Goal: Transaction & Acquisition: Purchase product/service

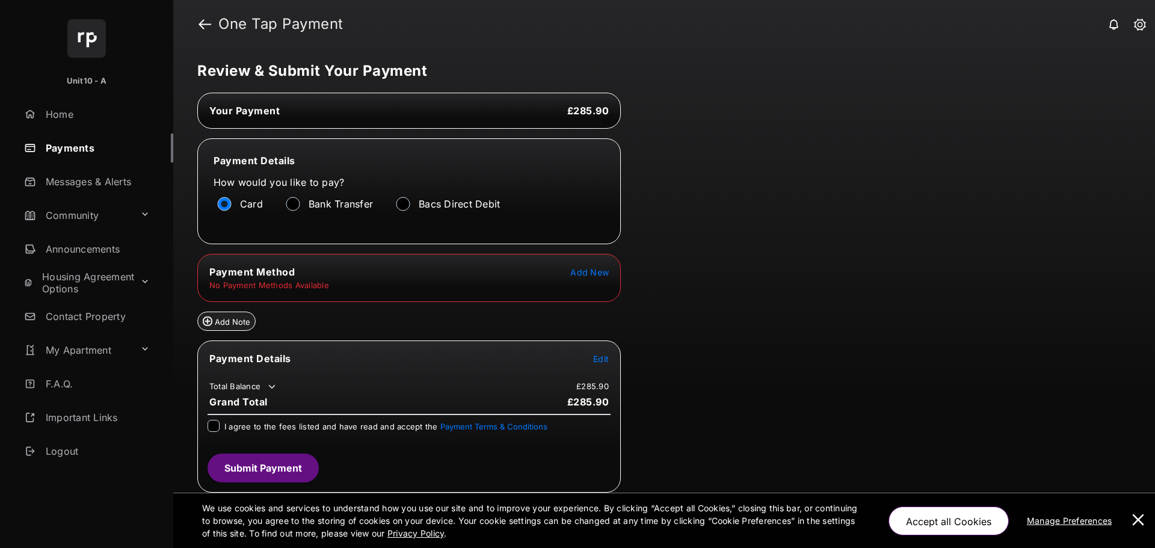
click at [602, 273] on span "Add New" at bounding box center [589, 272] width 39 height 10
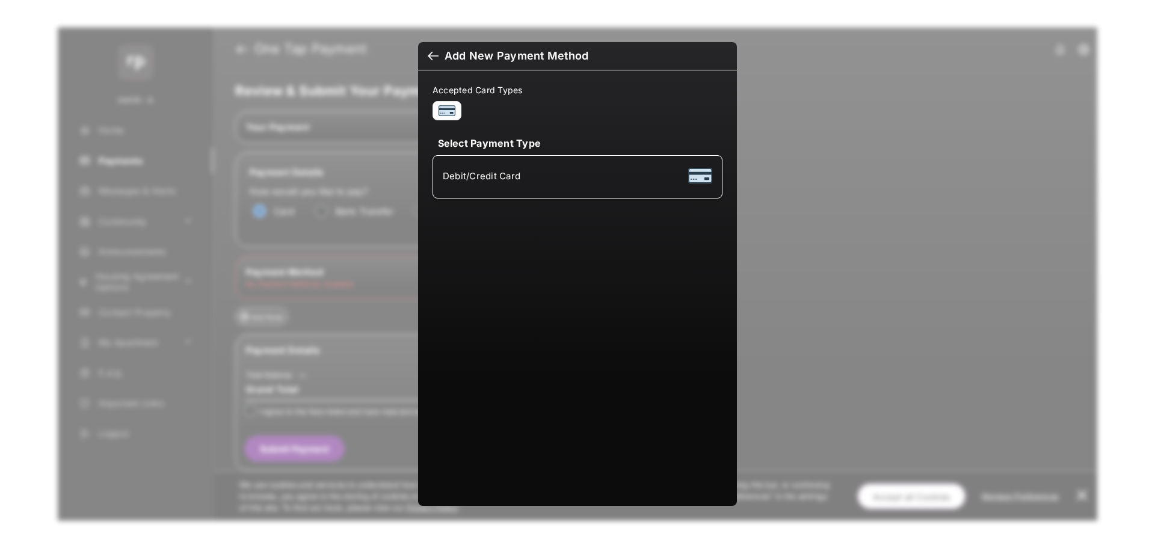
click at [589, 182] on div "Debit/Credit Card" at bounding box center [578, 176] width 270 height 23
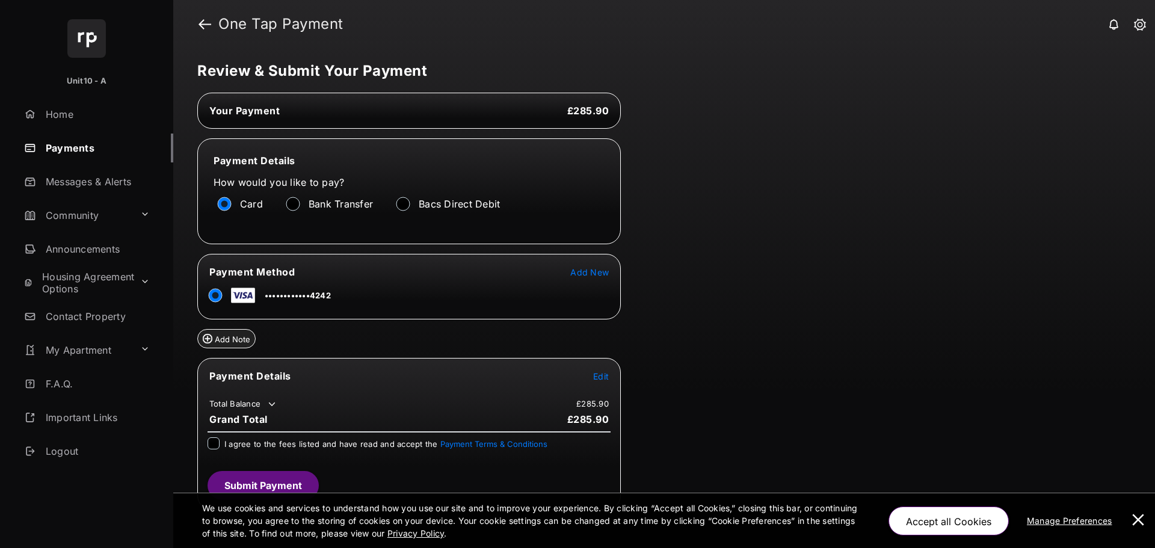
click at [1139, 511] on button at bounding box center [1139, 520] width 24 height 55
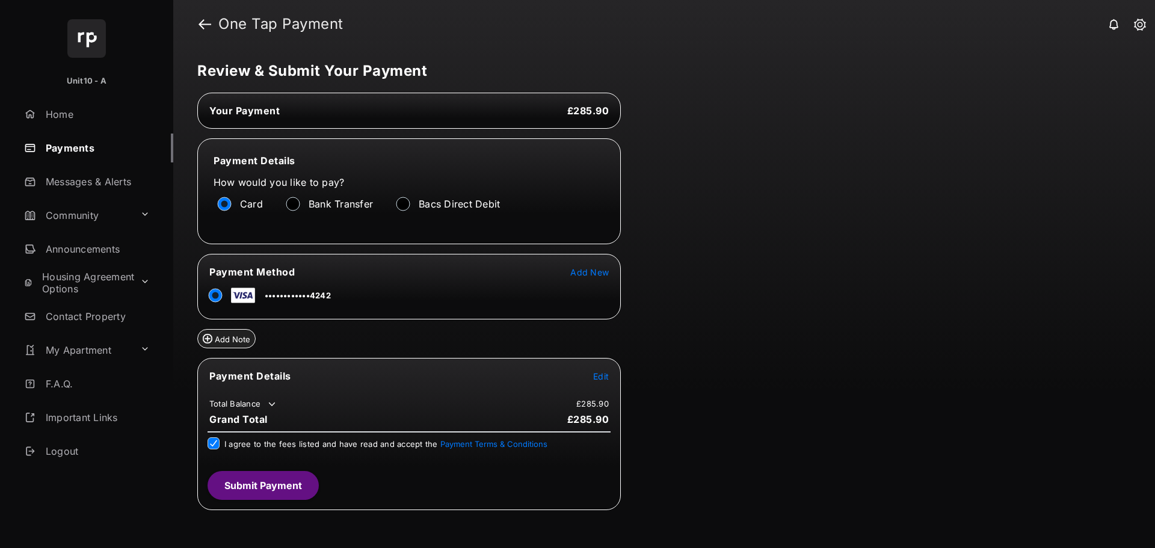
click at [608, 376] on span "Edit" at bounding box center [601, 376] width 16 height 10
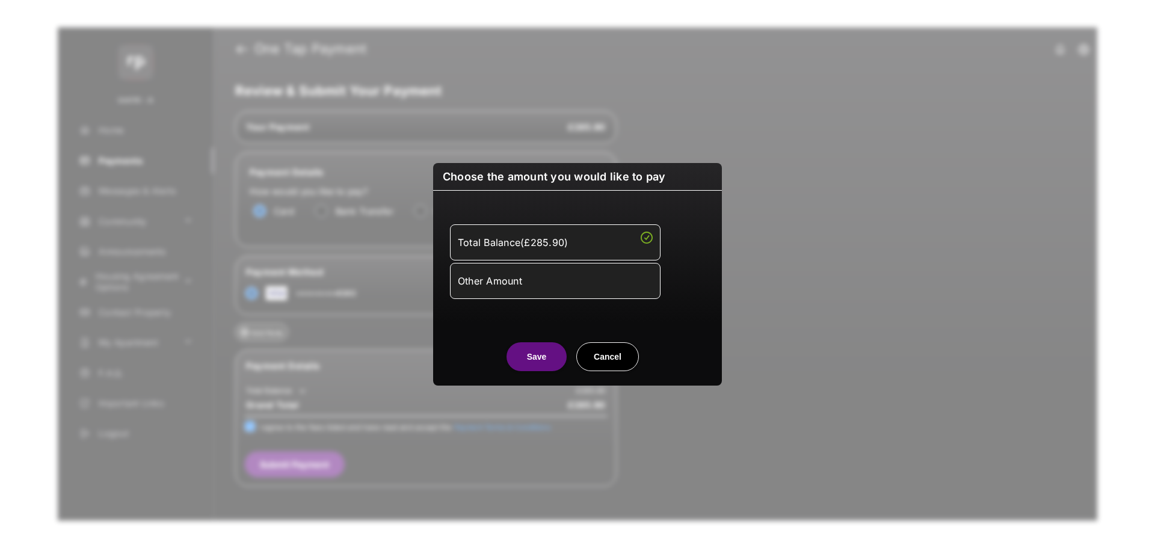
click at [591, 279] on div "Other Amount" at bounding box center [555, 281] width 195 height 20
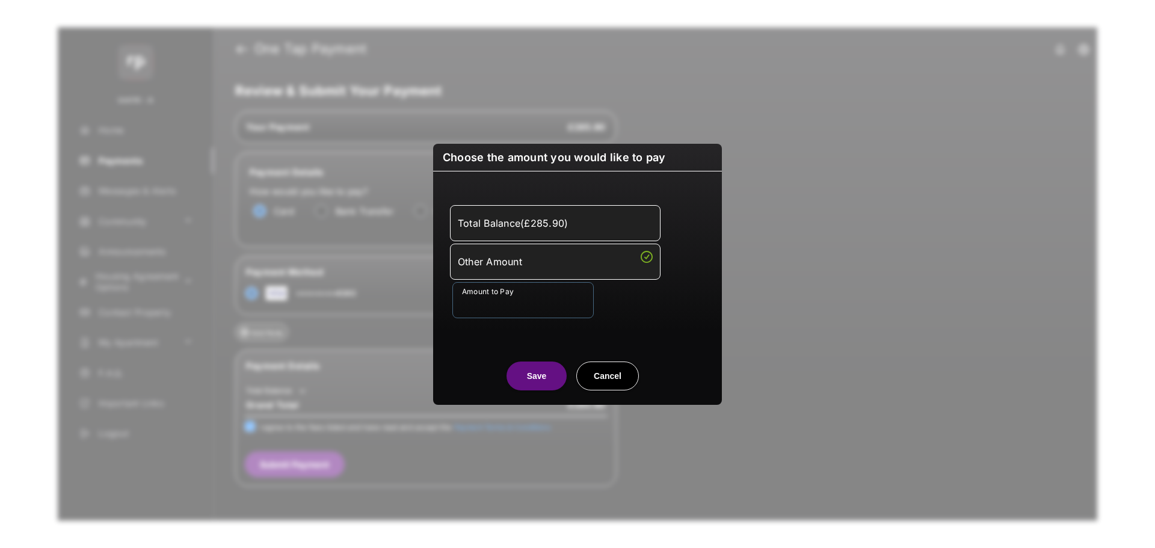
click at [573, 295] on input "Amount to Pay" at bounding box center [523, 300] width 141 height 36
type input "***"
click at [533, 385] on button "Save" at bounding box center [537, 376] width 60 height 29
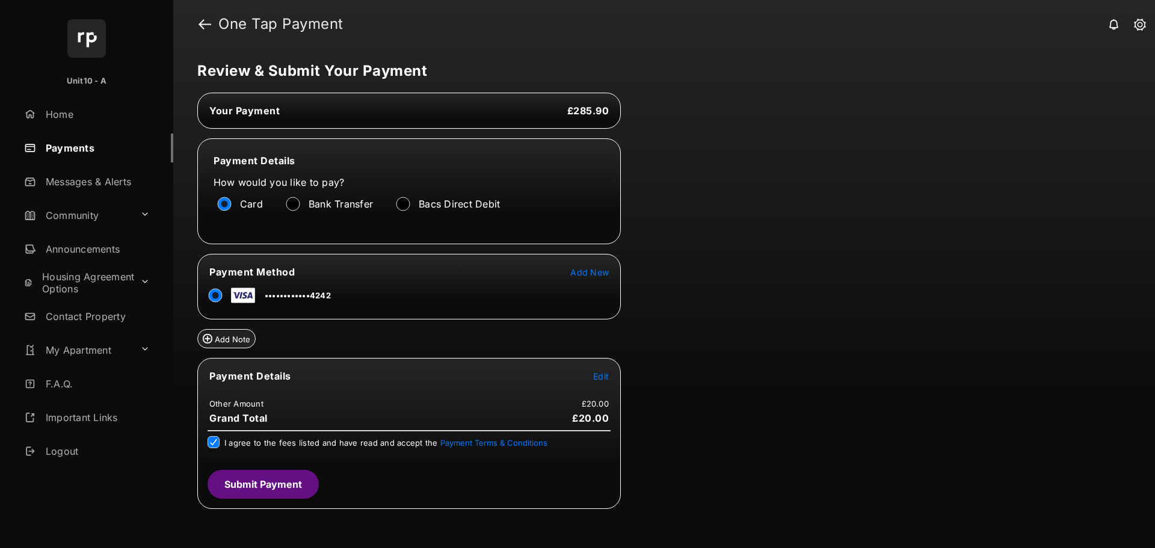
click at [297, 484] on button "Submit Payment" at bounding box center [263, 484] width 111 height 29
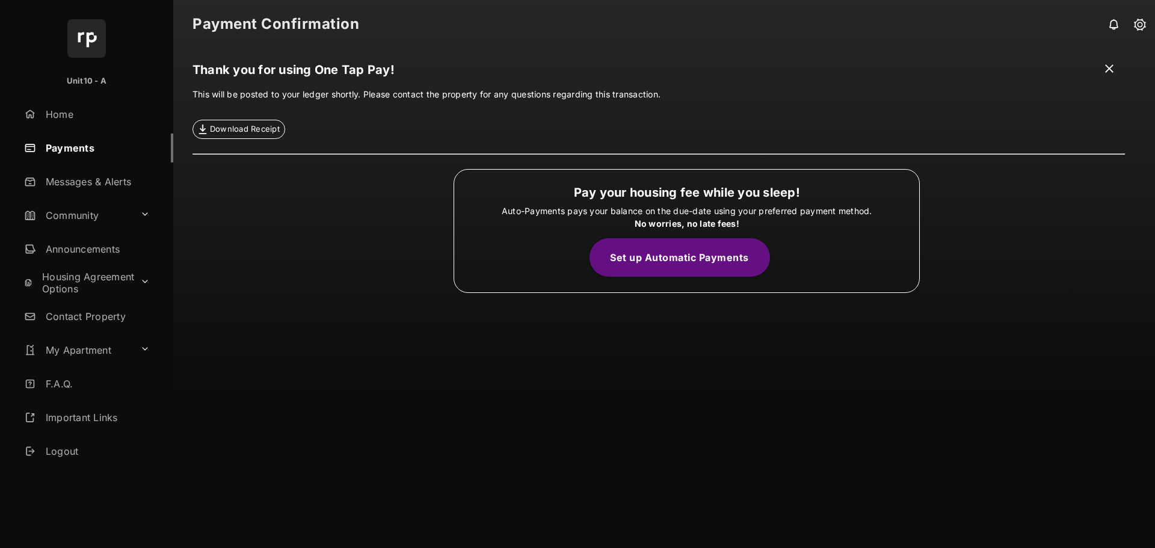
click at [255, 132] on span "Download Receipt" at bounding box center [245, 129] width 70 height 12
